Goal: Task Accomplishment & Management: Manage account settings

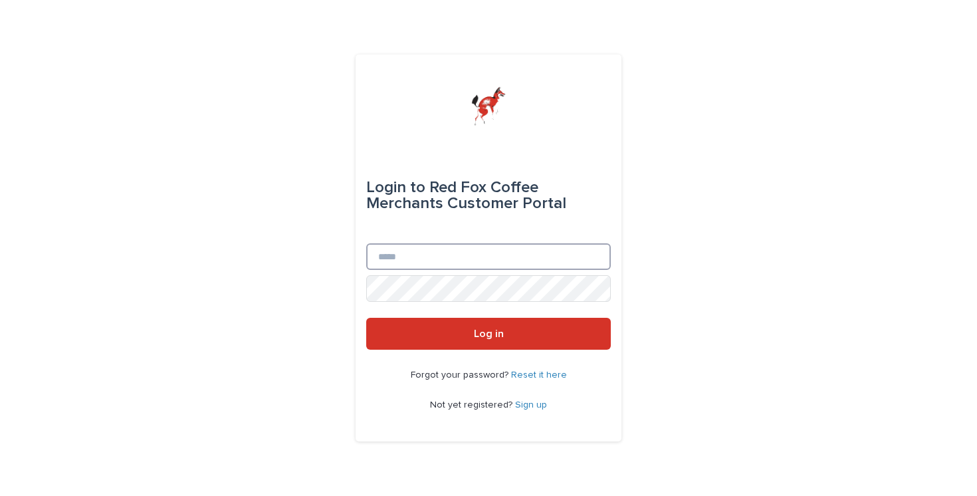
click at [438, 247] on input "Email" at bounding box center [488, 256] width 245 height 27
type input "**********"
click at [531, 405] on link "Sign up" at bounding box center [531, 404] width 32 height 9
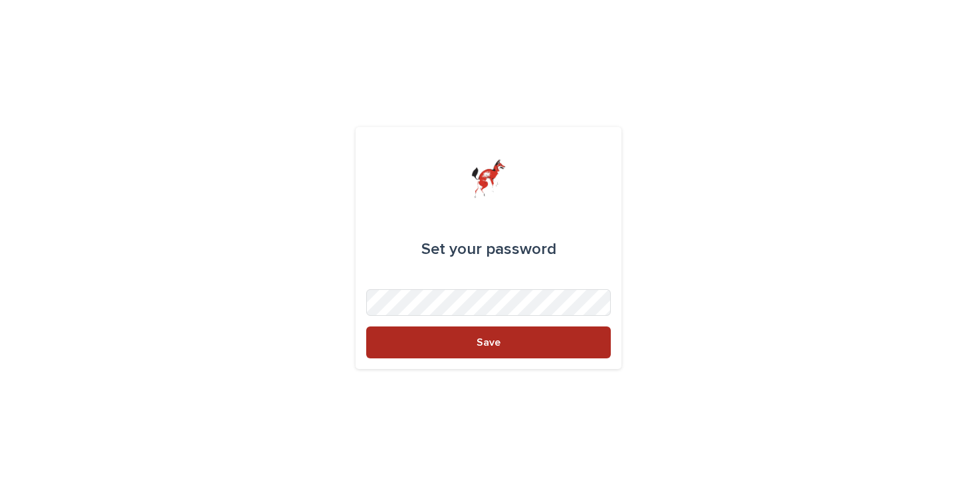
click at [481, 348] on button "Save" at bounding box center [488, 342] width 245 height 32
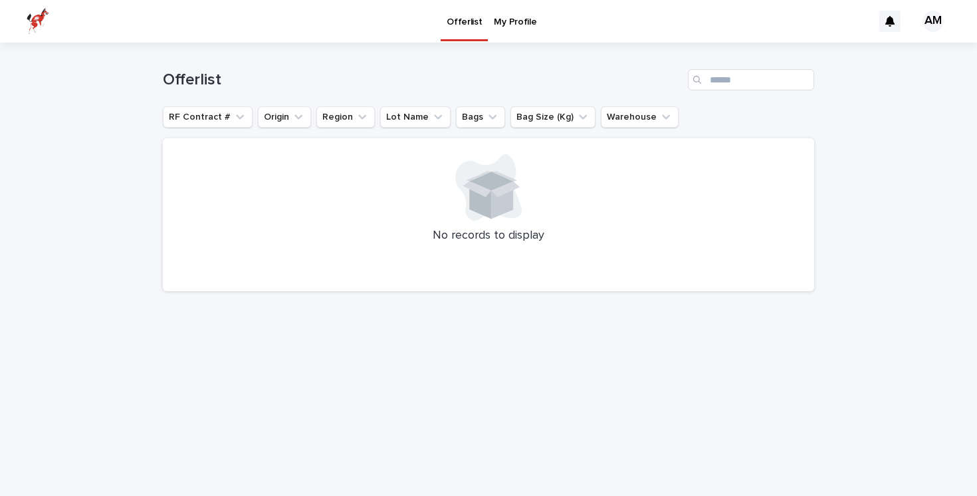
click at [511, 18] on p "My Profile" at bounding box center [515, 14] width 43 height 28
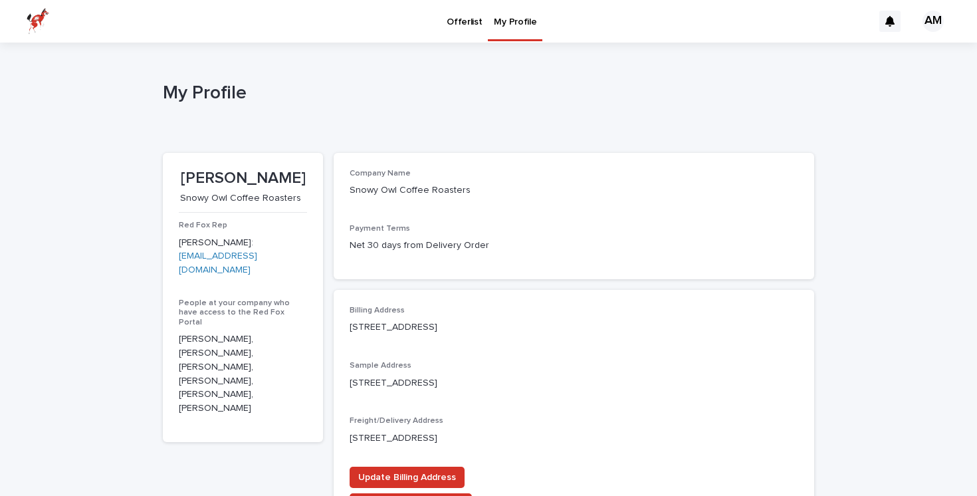
click at [463, 19] on p "Offerlist" at bounding box center [464, 14] width 35 height 28
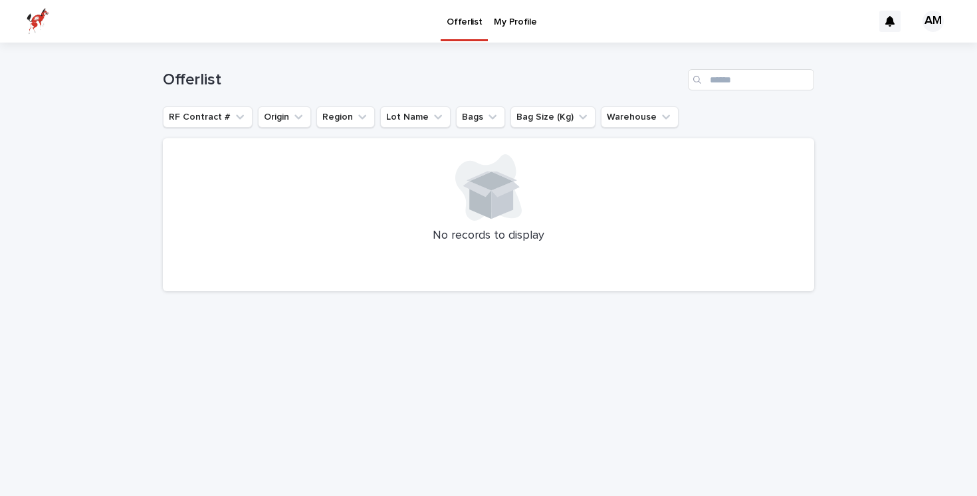
click at [937, 22] on div "AM" at bounding box center [933, 21] width 21 height 21
click at [628, 59] on div "Offerlist" at bounding box center [489, 75] width 652 height 64
click at [190, 114] on button "RF Contract #" at bounding box center [208, 116] width 90 height 21
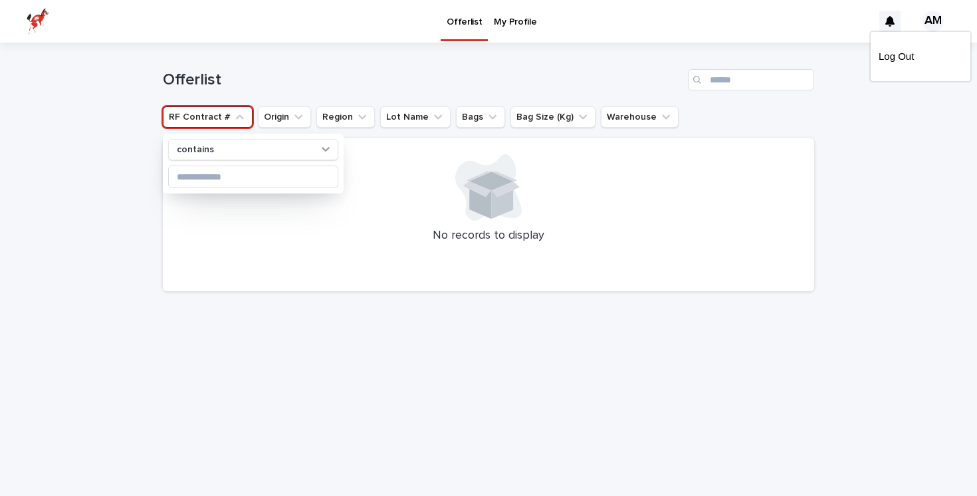
click at [190, 114] on button "RF Contract #" at bounding box center [208, 116] width 90 height 21
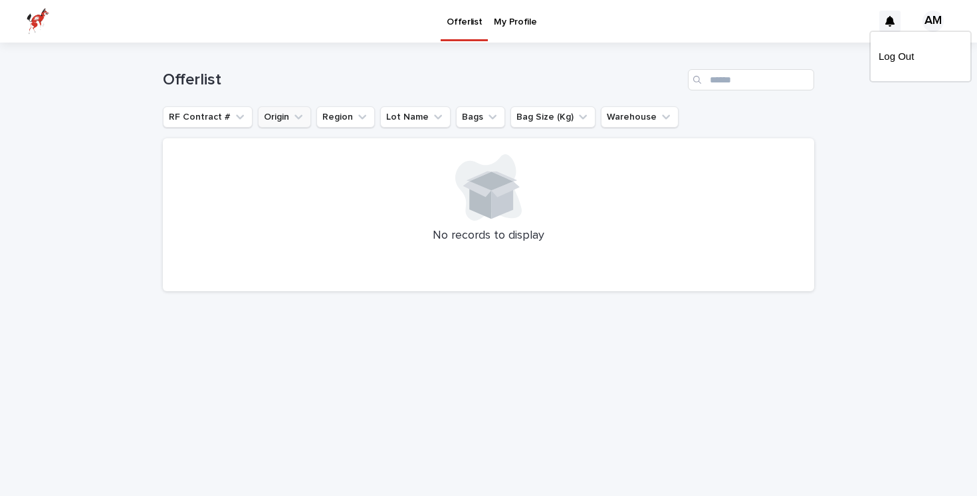
click at [268, 116] on button "Origin" at bounding box center [284, 116] width 53 height 21
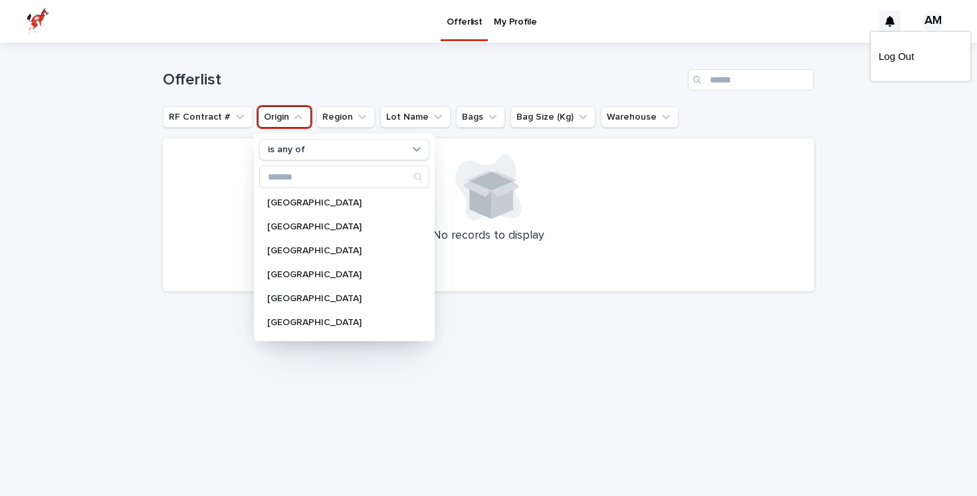
click at [268, 116] on button "Origin" at bounding box center [284, 116] width 53 height 21
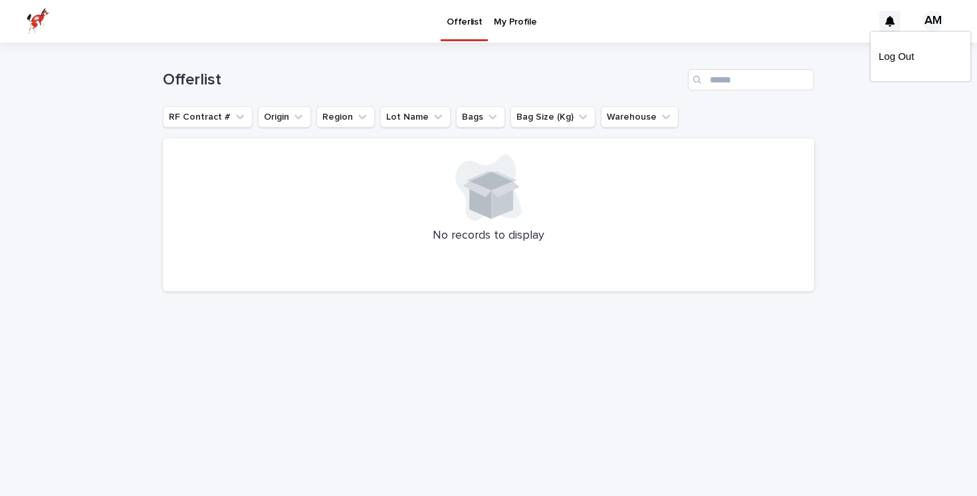
click at [32, 21] on div at bounding box center [488, 21] width 977 height 43
